Goal: Task Accomplishment & Management: Use online tool/utility

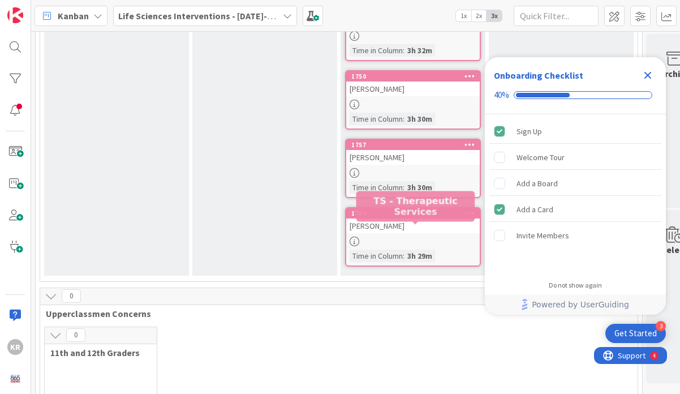
scroll to position [380, 0]
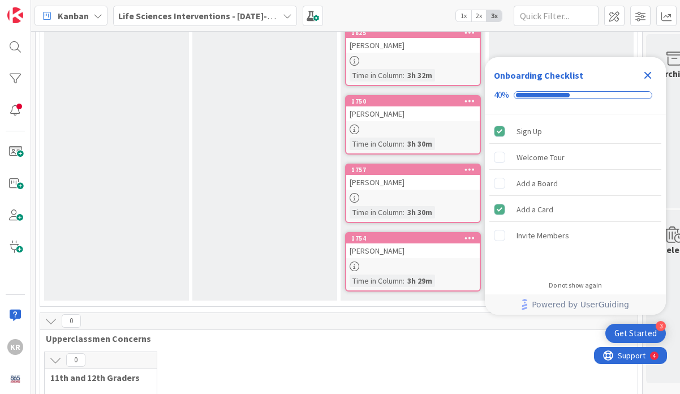
click at [652, 74] on icon "Close Checklist" at bounding box center [648, 75] width 14 height 14
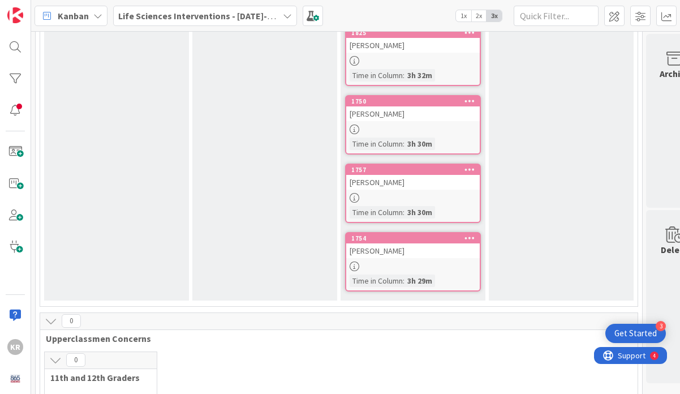
scroll to position [0, 0]
click at [433, 190] on link "1757 [PERSON_NAME] Time in [GEOGRAPHIC_DATA] : 3h 30m" at bounding box center [413, 193] width 136 height 59
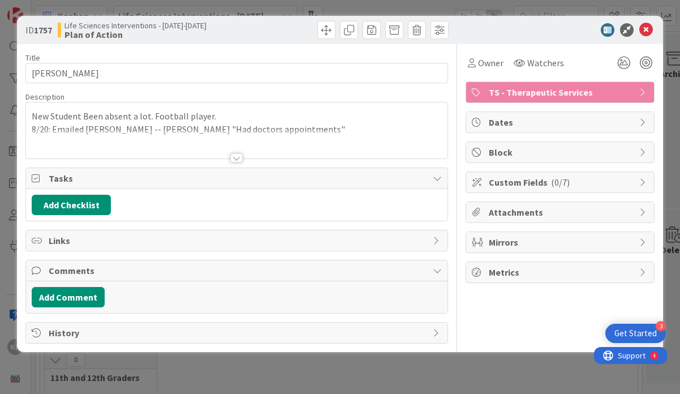
click at [344, 140] on div at bounding box center [237, 144] width 422 height 29
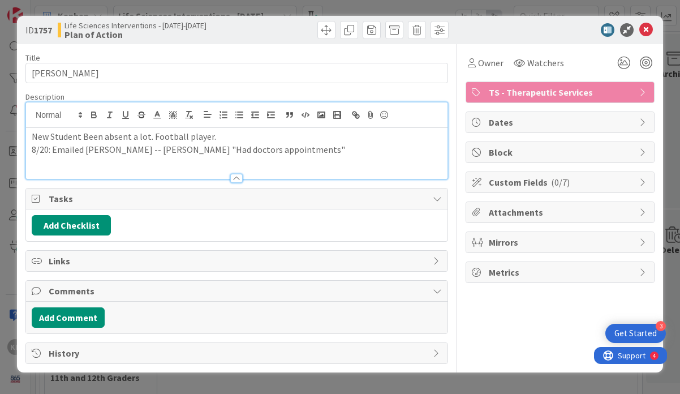
click at [318, 142] on p "New Student Been absent a lot. Football player." at bounding box center [237, 136] width 410 height 13
click at [318, 147] on p "8/20: Emailed [PERSON_NAME] -- [PERSON_NAME] "Had doctors appointments"" at bounding box center [237, 149] width 410 height 13
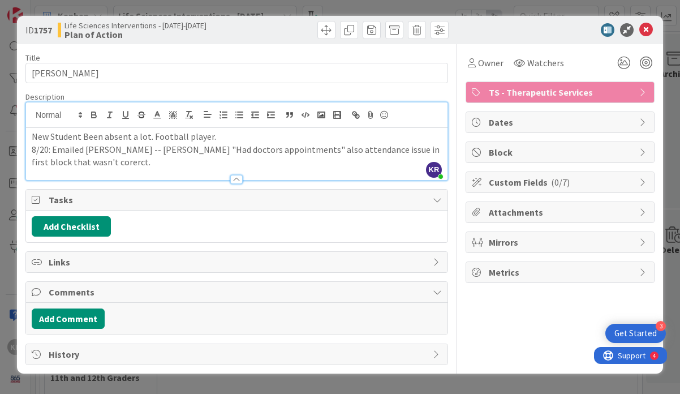
click at [109, 161] on p "8/20: Emailed [PERSON_NAME] -- [PERSON_NAME] "Had doctors appointments" also at…" at bounding box center [237, 155] width 410 height 25
click at [93, 163] on p "8/20: Emailed [PERSON_NAME] -- [PERSON_NAME] "Had doctors appointments" also at…" at bounding box center [237, 155] width 410 height 25
click at [92, 163] on p "8/20: Emailed [PERSON_NAME] -- [PERSON_NAME] "Had doctors appointments" also at…" at bounding box center [237, 155] width 410 height 25
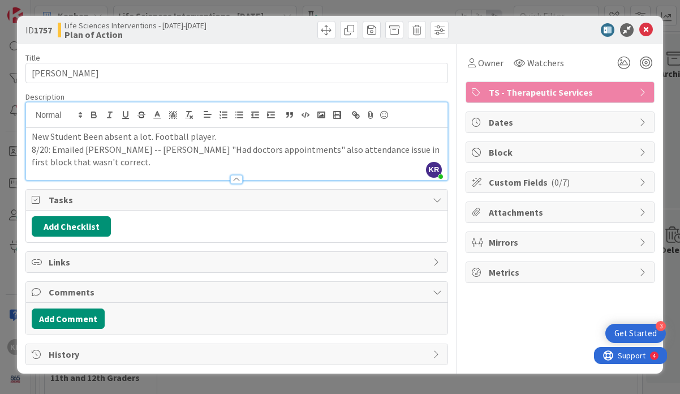
click at [115, 166] on p "8/20: Emailed [PERSON_NAME] -- [PERSON_NAME] "Had doctors appointments" also at…" at bounding box center [237, 155] width 410 height 25
click at [107, 379] on div "ID 1757 Life Sciences Interventions - [DATE]-[DATE] Plan of Action Title 9 / 12…" at bounding box center [340, 197] width 680 height 394
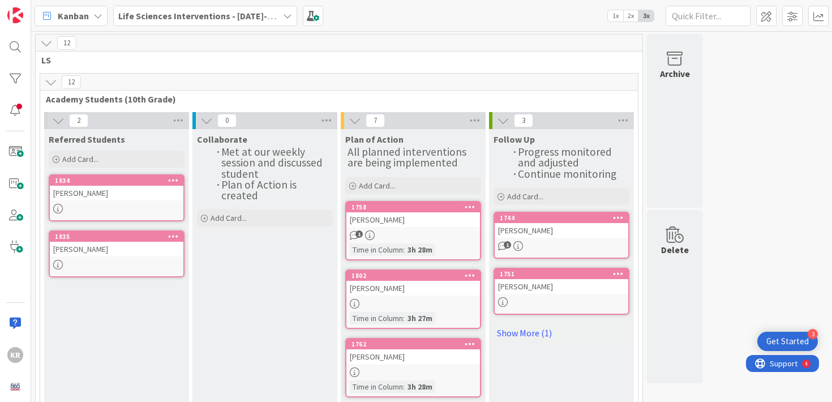
click at [161, 100] on span "Academy Students (10th Grade)" at bounding box center [335, 98] width 578 height 11
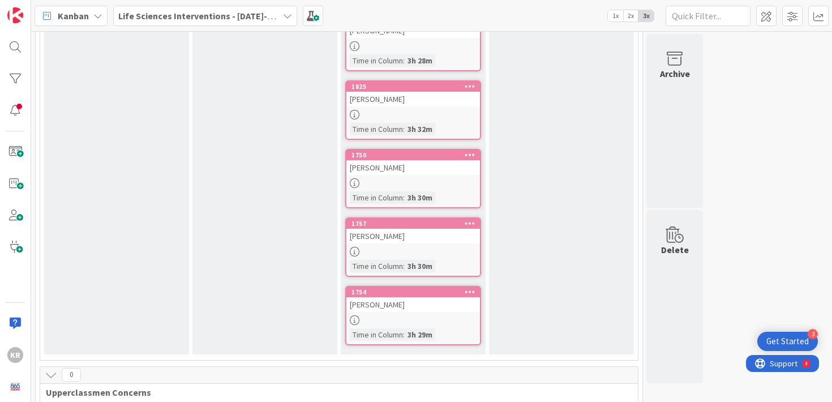
scroll to position [516, 0]
